Goal: Information Seeking & Learning: Learn about a topic

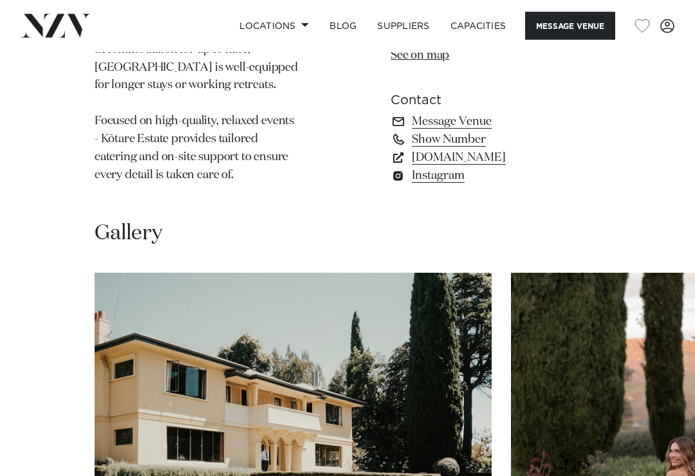
scroll to position [1419, 0]
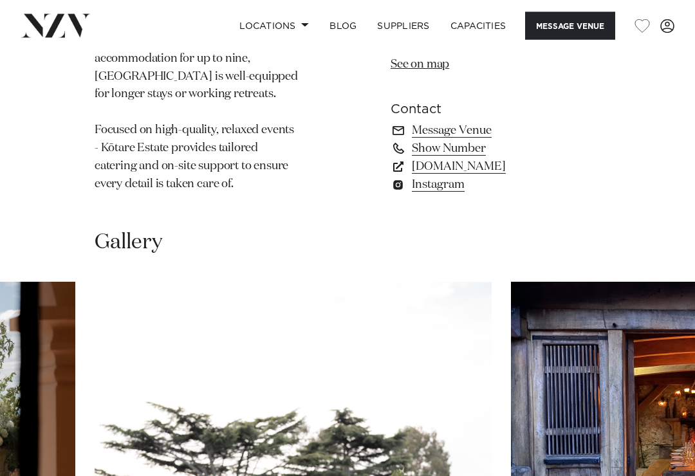
scroll to position [1410, 0]
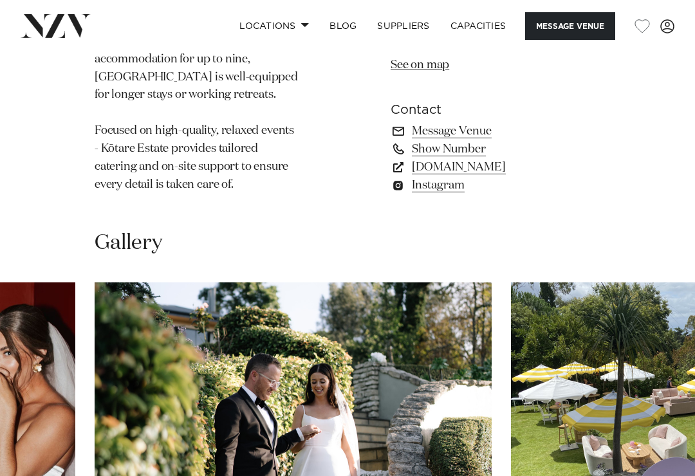
click at [491, 433] on img "10 / 17" at bounding box center [293, 427] width 397 height 291
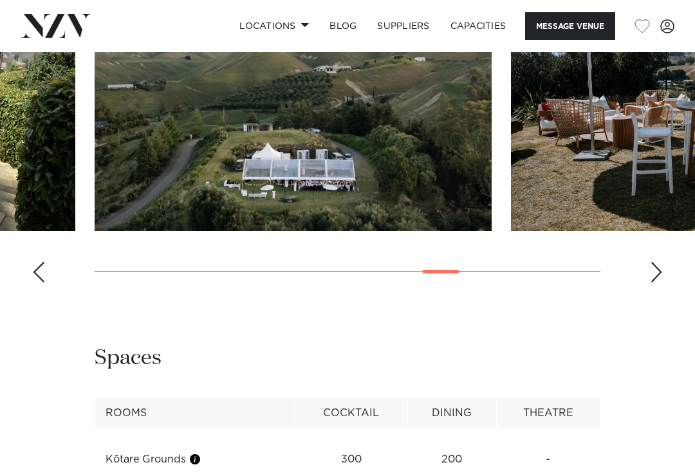
scroll to position [1756, 0]
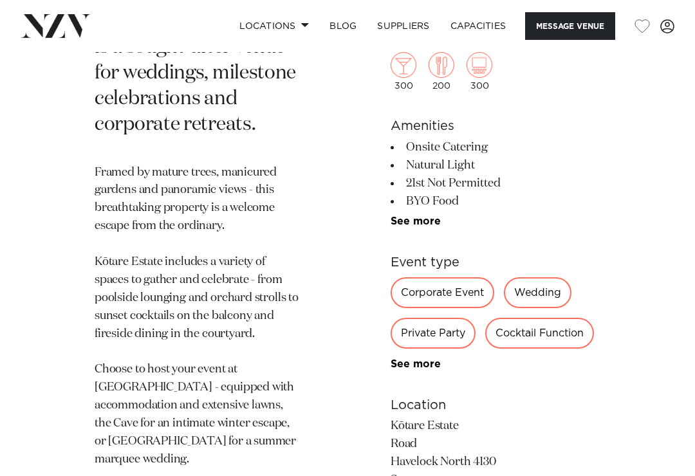
scroll to position [827, 0]
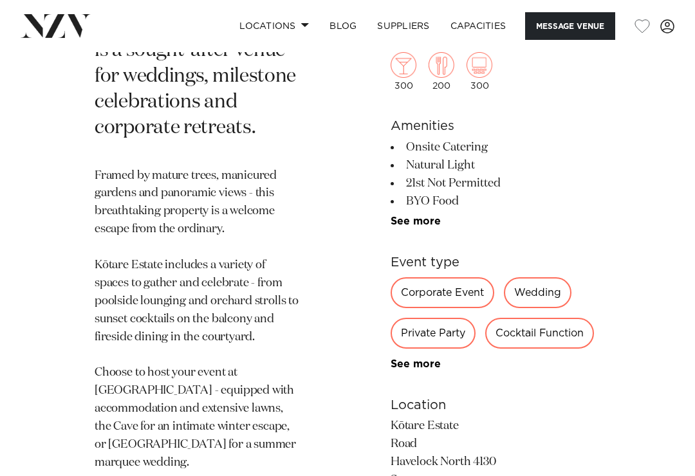
click at [453, 334] on div "Private Party" at bounding box center [432, 333] width 85 height 31
click at [444, 332] on div "Private Party" at bounding box center [432, 333] width 85 height 31
click at [437, 337] on div "Private Party" at bounding box center [432, 333] width 85 height 31
click at [419, 368] on link "See more" at bounding box center [440, 364] width 100 height 10
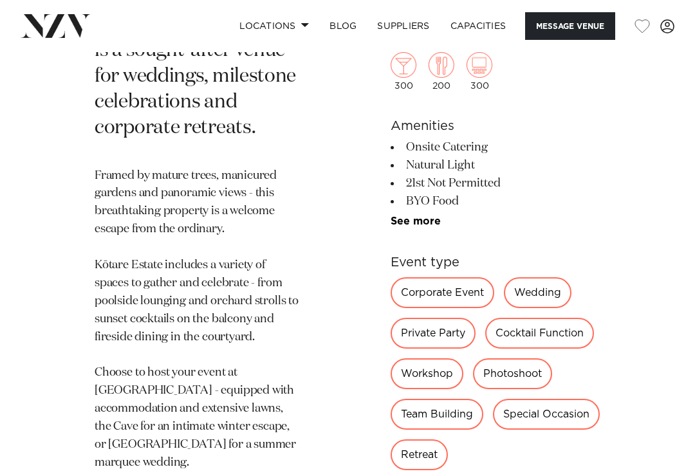
click at [493, 405] on div "Special Occasion" at bounding box center [546, 414] width 107 height 31
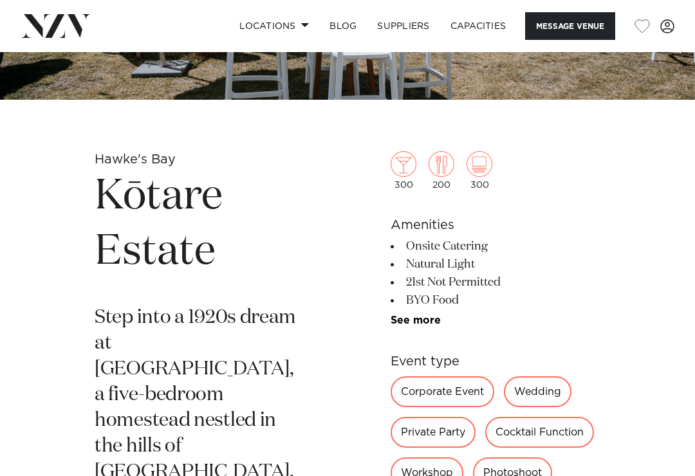
scroll to position [273, 0]
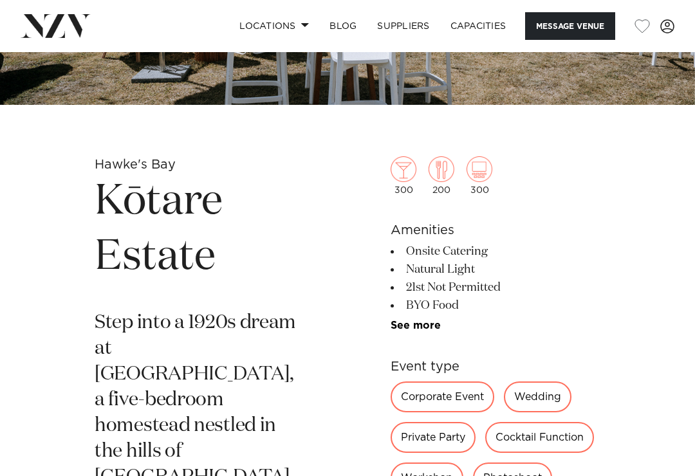
click at [423, 331] on link "See more" at bounding box center [440, 325] width 100 height 10
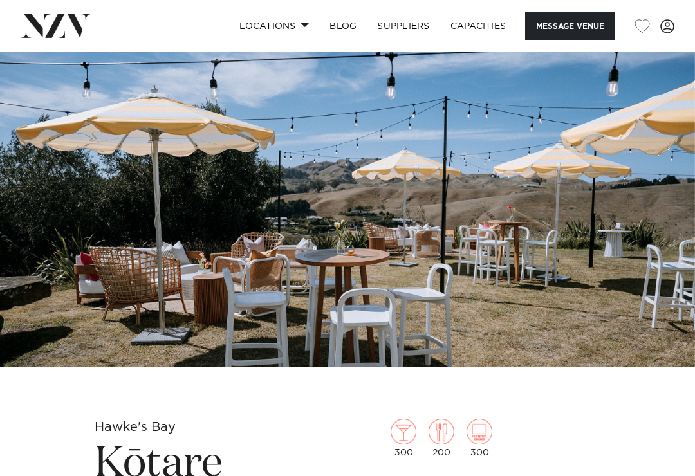
scroll to position [0, 0]
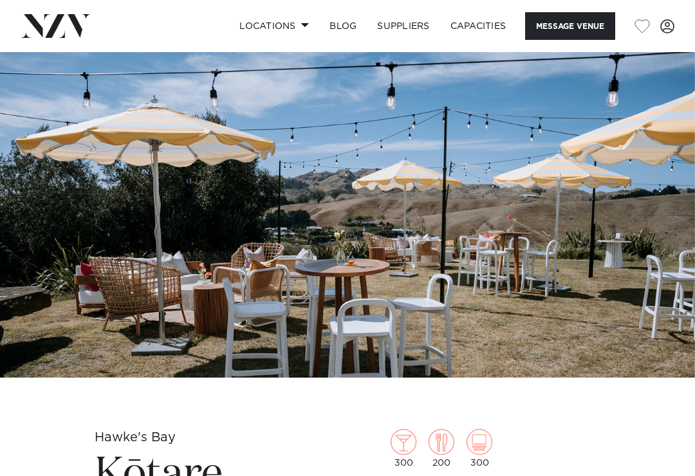
click at [472, 25] on link "Capacities" at bounding box center [478, 26] width 77 height 28
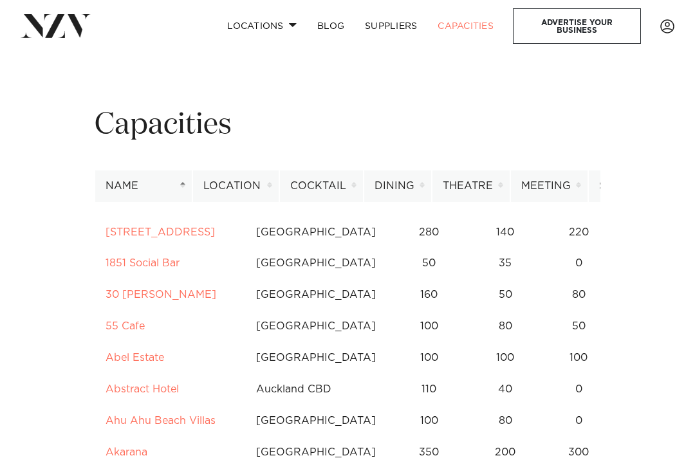
click at [403, 25] on link "SUPPLIERS" at bounding box center [390, 26] width 73 height 28
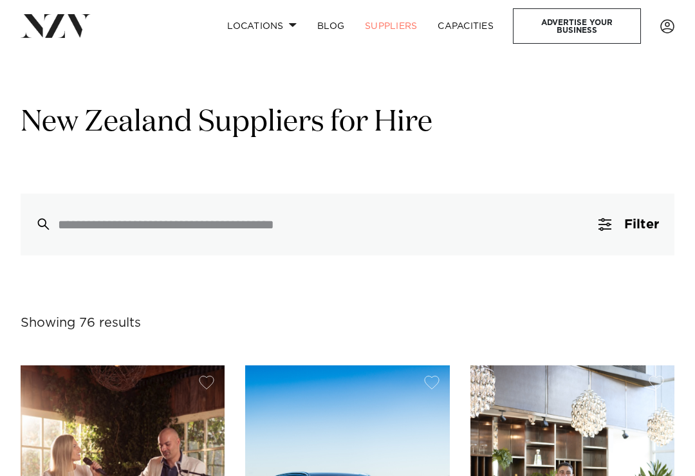
click at [293, 25] on span at bounding box center [293, 25] width 8 height 5
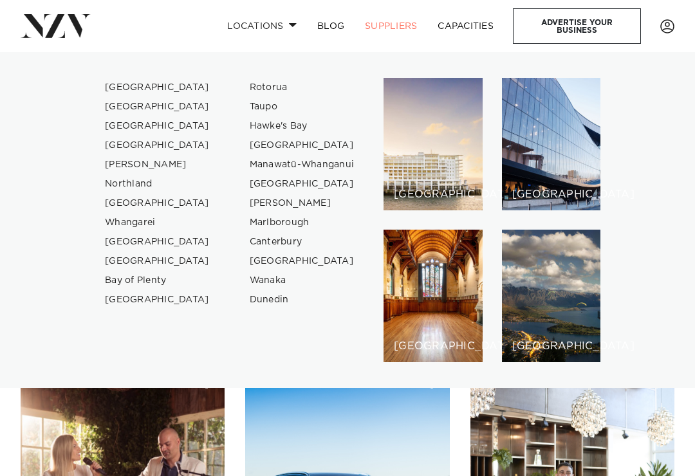
click at [336, 30] on link "BLOG" at bounding box center [331, 26] width 48 height 28
